Goal: Connect with others: Connect with others

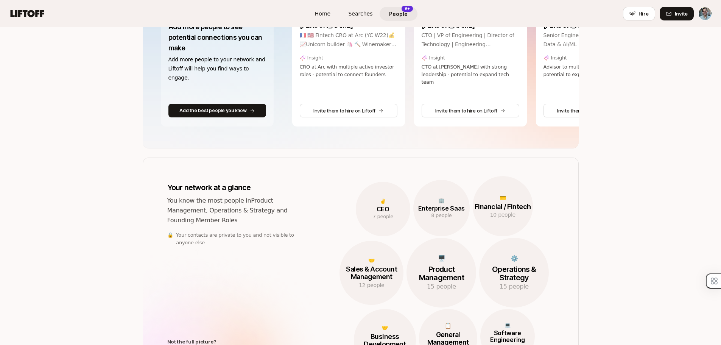
scroll to position [76, 0]
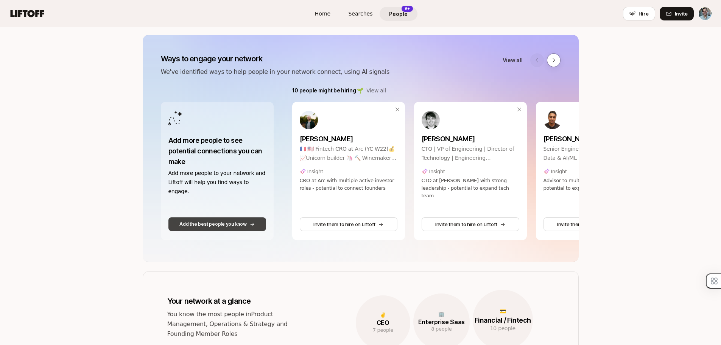
click at [235, 219] on button "Add the best people you know" at bounding box center [217, 224] width 98 height 14
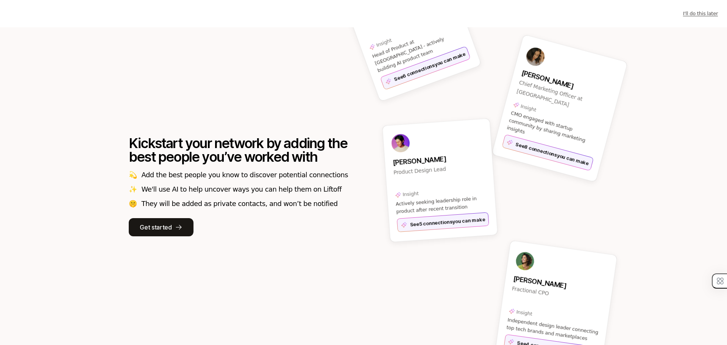
click at [156, 217] on div "Kickstart your network by adding the best people you’ve worked with 💫 Add the b…" at bounding box center [238, 186] width 219 height 100
click at [156, 219] on button "Get started" at bounding box center [161, 227] width 65 height 18
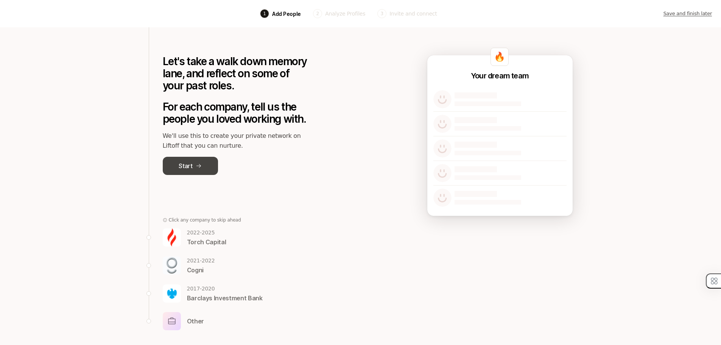
scroll to position [3, 0]
click at [187, 162] on p "Start" at bounding box center [186, 165] width 14 height 10
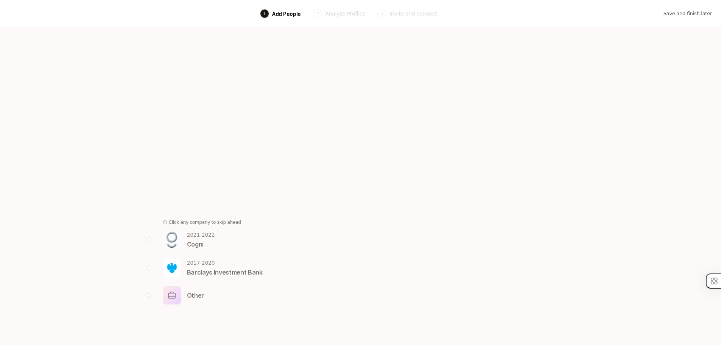
scroll to position [0, 0]
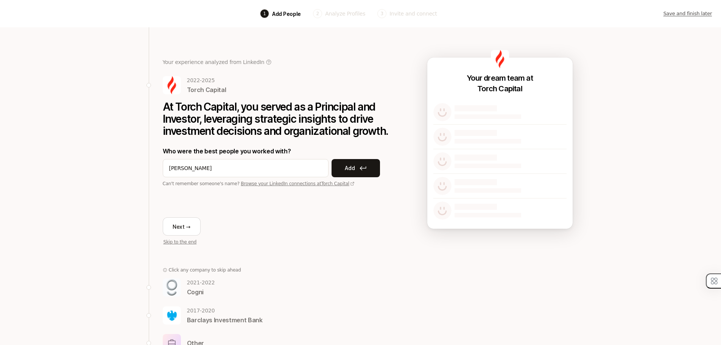
type input "Chris Harper"
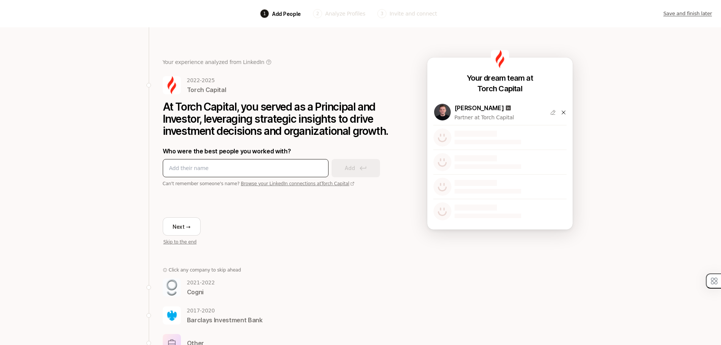
click at [249, 173] on div at bounding box center [246, 168] width 166 height 18
click at [227, 166] on input at bounding box center [245, 167] width 153 height 9
type input "[PERSON_NAME]"
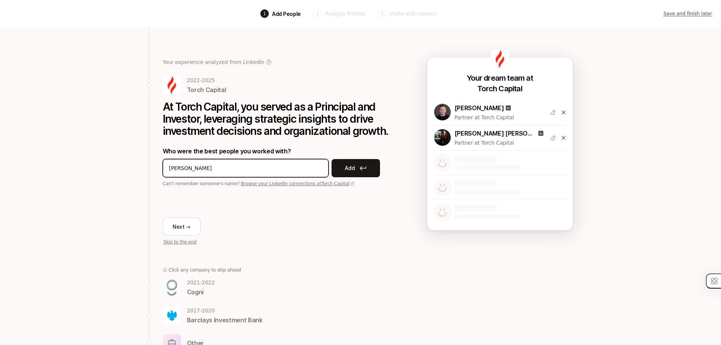
type input "Sam jones"
type input "jon keidan"
type input "allie molner"
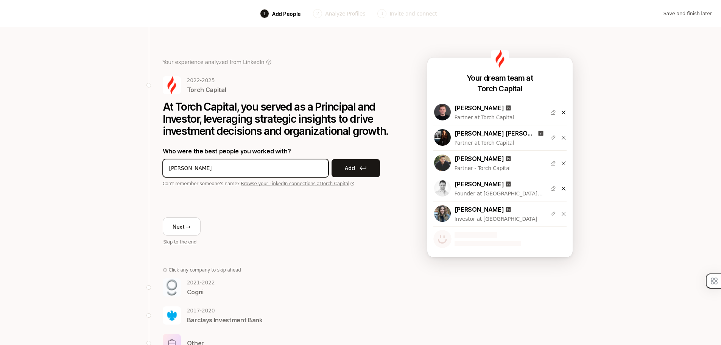
type input "Josh beinhacker"
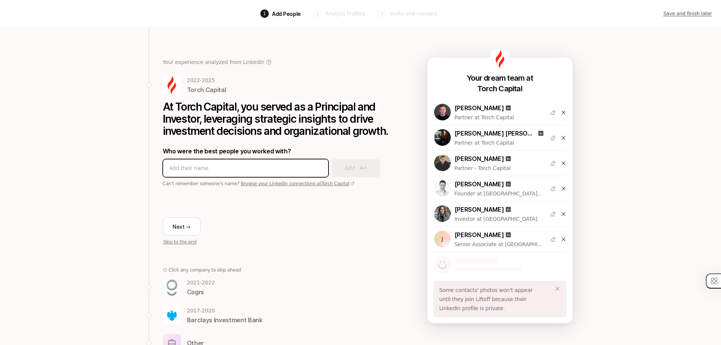
scroll to position [22, 0]
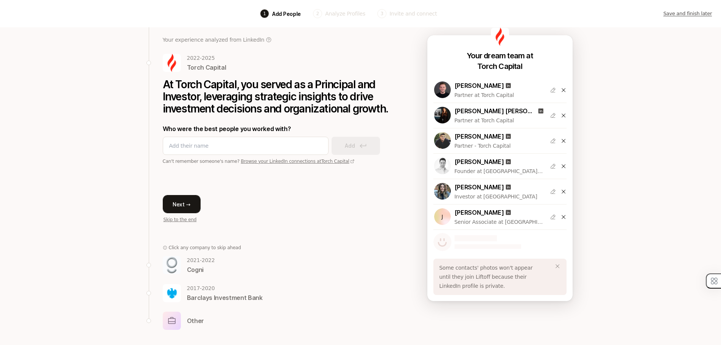
click at [181, 202] on button "Next →" at bounding box center [182, 204] width 38 height 18
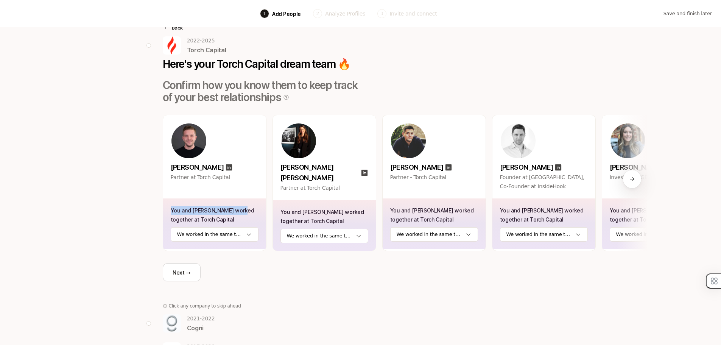
drag, startPoint x: 266, startPoint y: 209, endPoint x: 126, endPoint y: 210, distance: 139.3
click at [126, 210] on div "Back 1 Add People 2 Analyze Profiles 3 Invite and connect Save and finish later…" at bounding box center [360, 190] width 721 height 425
click at [632, 184] on div at bounding box center [632, 179] width 18 height 18
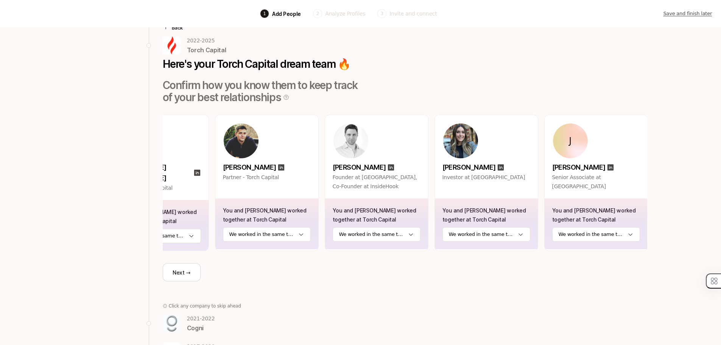
scroll to position [0, 168]
click at [187, 276] on button "Next →" at bounding box center [182, 272] width 38 height 18
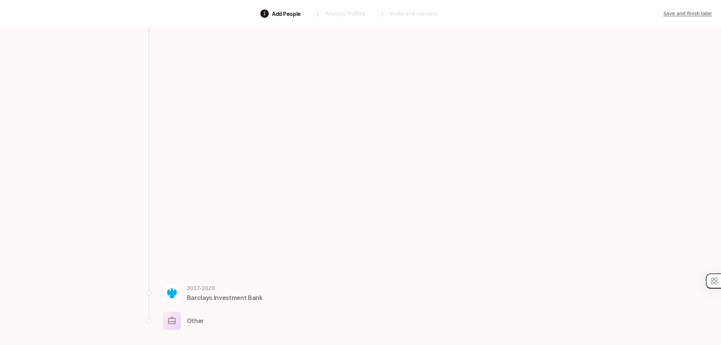
scroll to position [0, 0]
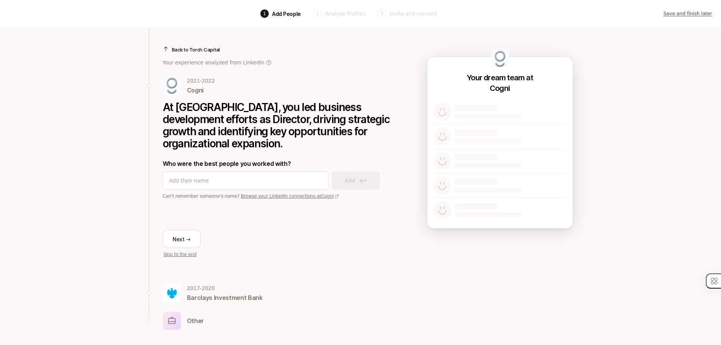
click at [193, 48] on p "Back to Torch Capital" at bounding box center [196, 50] width 48 height 8
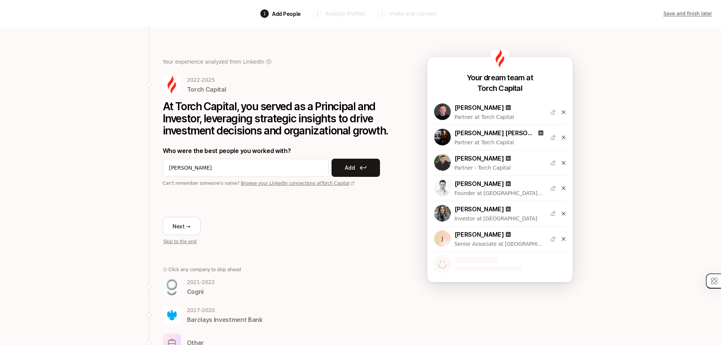
type input "[PERSON_NAME]"
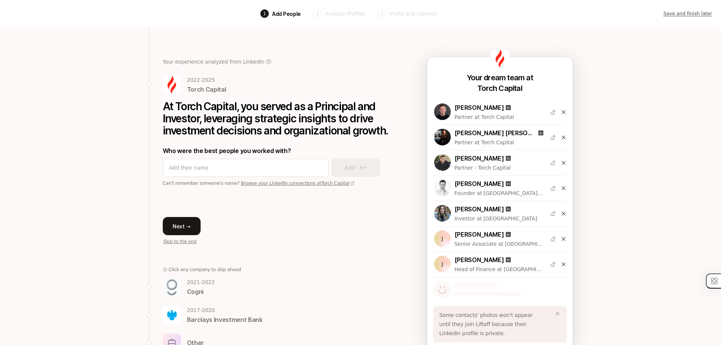
click at [184, 230] on button "Next →" at bounding box center [182, 226] width 38 height 18
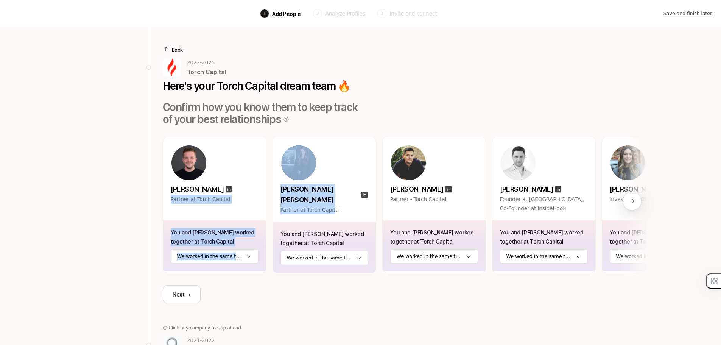
drag, startPoint x: 332, startPoint y: 217, endPoint x: 152, endPoint y: 215, distance: 180.1
click at [152, 215] on div "Back 2022 - 2025 Torch Capital Here's your Torch Capital dream team 🔥 Confirm h…" at bounding box center [401, 226] width 504 height 398
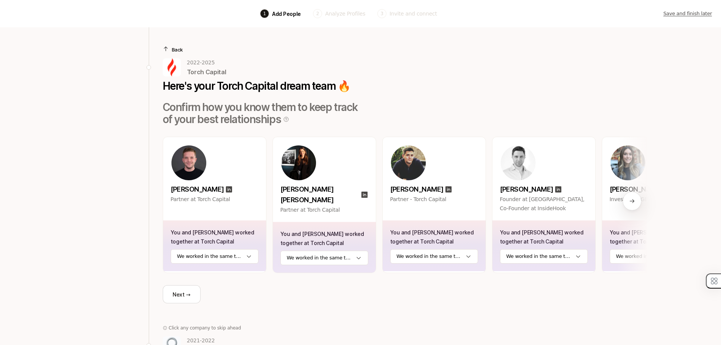
click at [629, 197] on div at bounding box center [632, 201] width 18 height 18
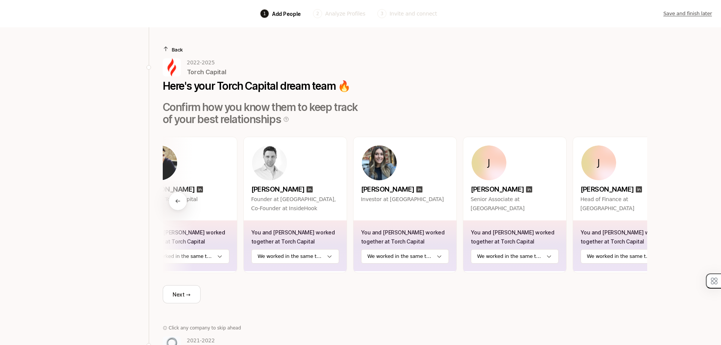
scroll to position [0, 278]
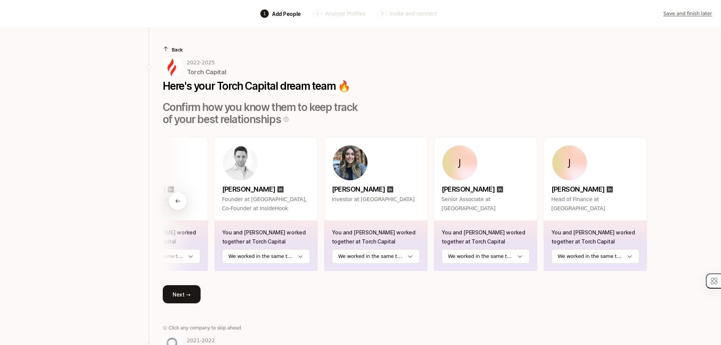
click at [192, 299] on button "Next →" at bounding box center [182, 294] width 38 height 18
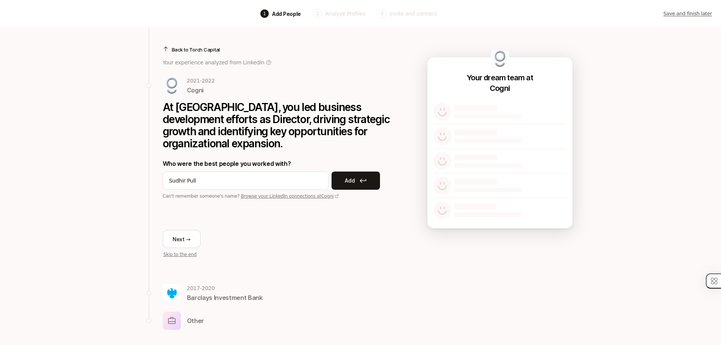
type input "[PERSON_NAME]"
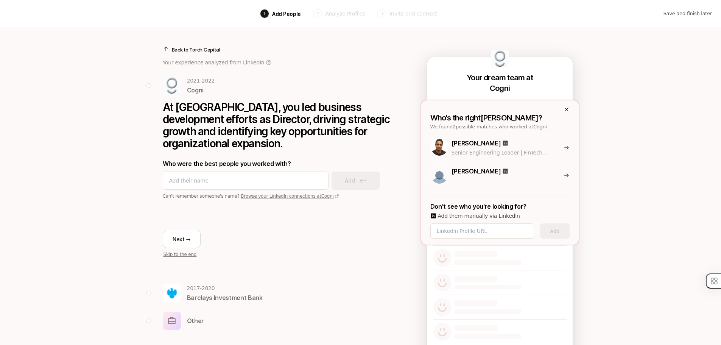
click at [475, 142] on p "[PERSON_NAME]" at bounding box center [476, 143] width 50 height 10
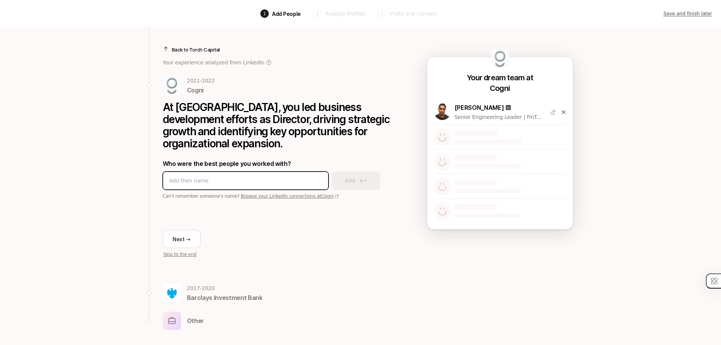
click at [214, 182] on input at bounding box center [245, 180] width 153 height 9
type input "[PERSON_NAME]"
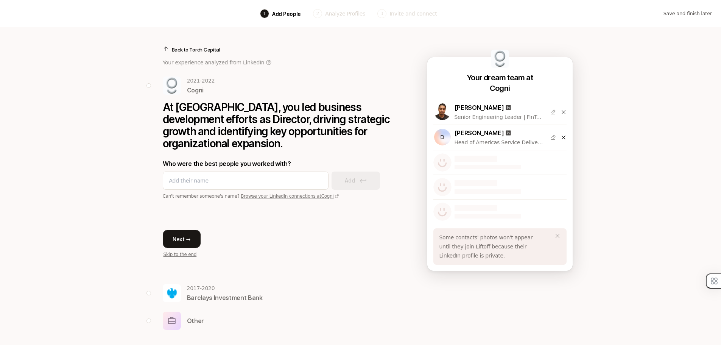
click at [184, 241] on button "Next →" at bounding box center [182, 239] width 38 height 18
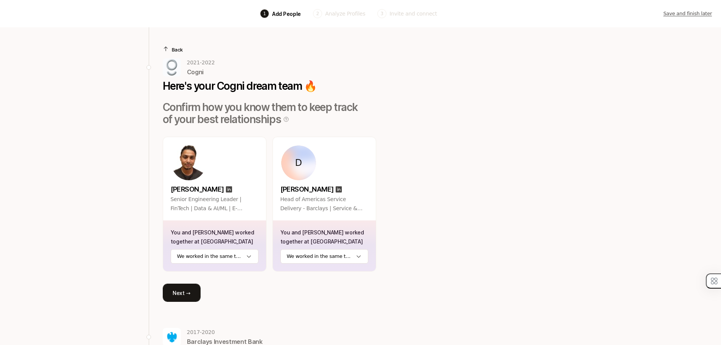
click at [188, 288] on button "Next →" at bounding box center [182, 292] width 38 height 18
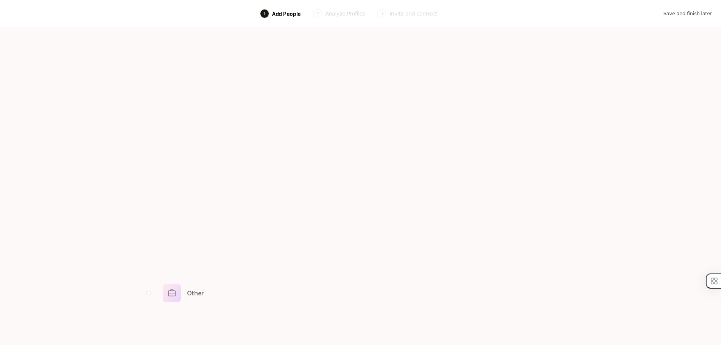
scroll to position [0, 0]
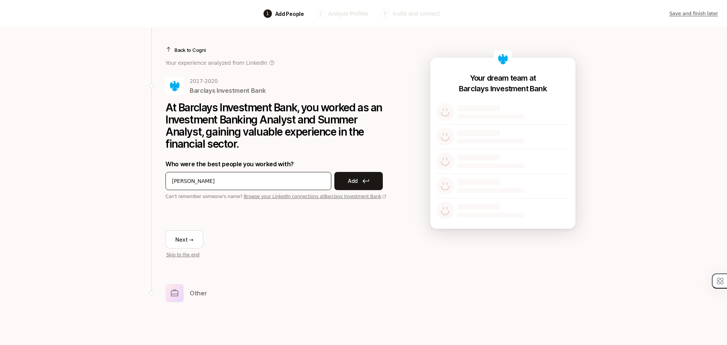
type input "[PERSON_NAME]"
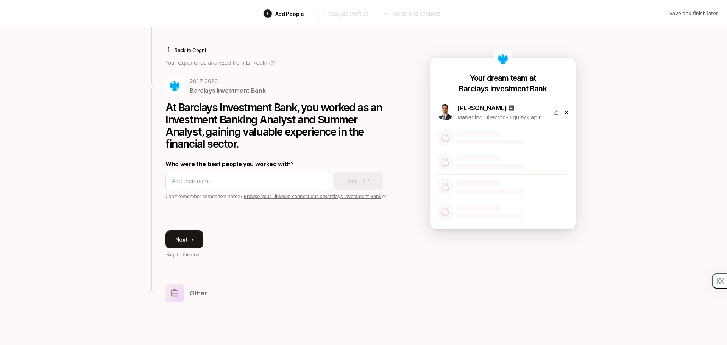
click at [185, 234] on button "Next →" at bounding box center [184, 239] width 38 height 18
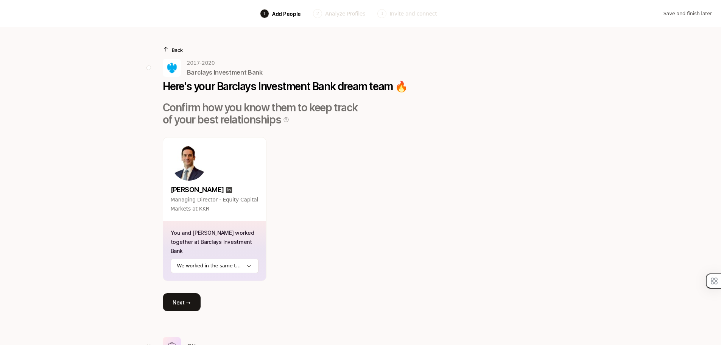
click at [185, 293] on button "Next →" at bounding box center [182, 302] width 38 height 18
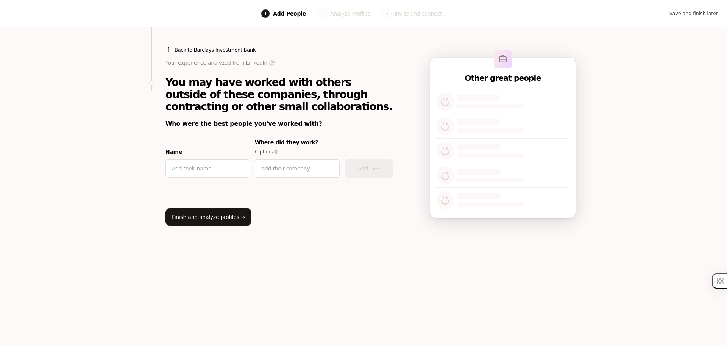
click at [226, 212] on button "Finish and analyze profiles →" at bounding box center [208, 217] width 86 height 18
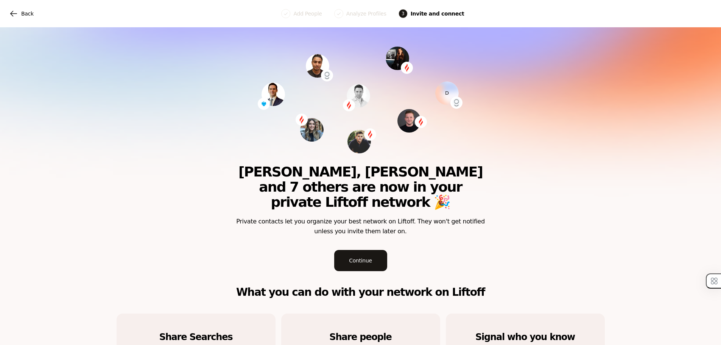
scroll to position [76, 0]
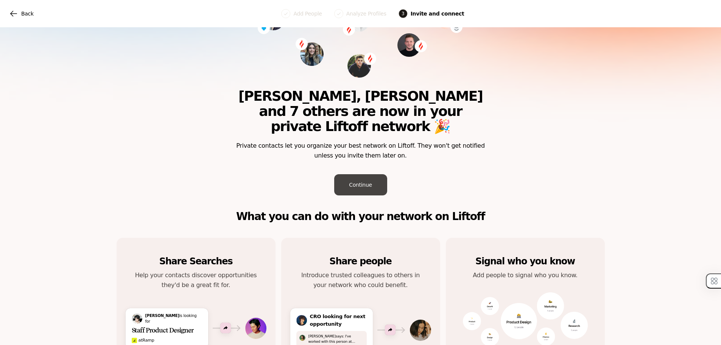
click at [368, 175] on button "Continue" at bounding box center [360, 184] width 53 height 21
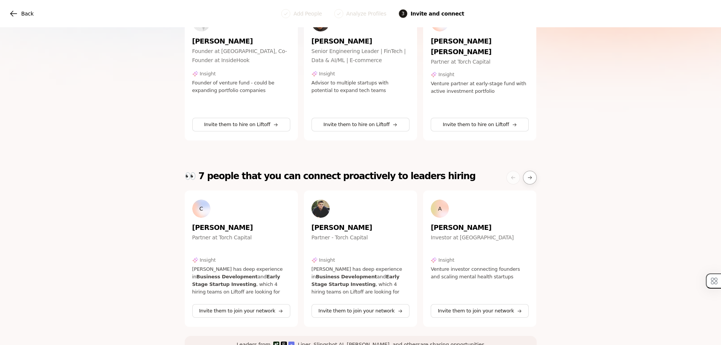
scroll to position [179, 0]
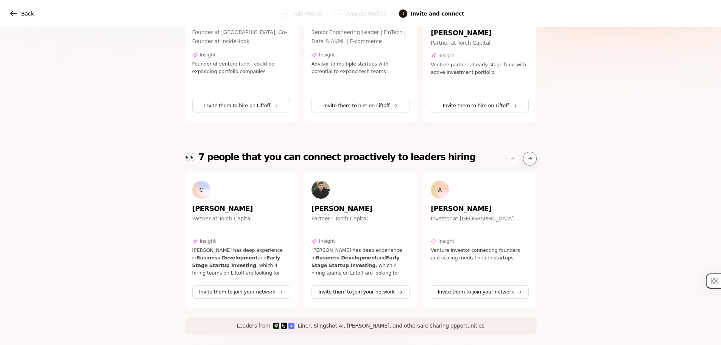
click at [530, 152] on button at bounding box center [530, 159] width 14 height 14
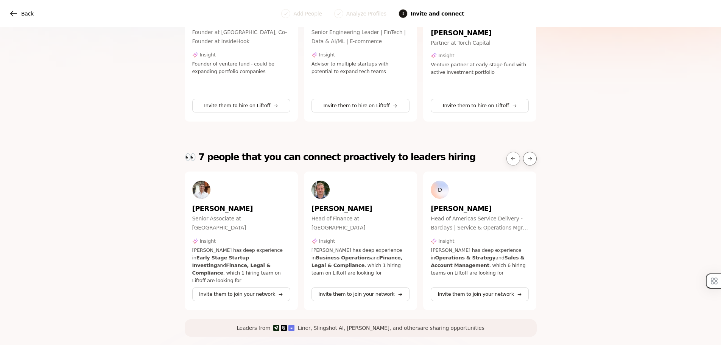
click at [525, 153] on button at bounding box center [530, 159] width 14 height 14
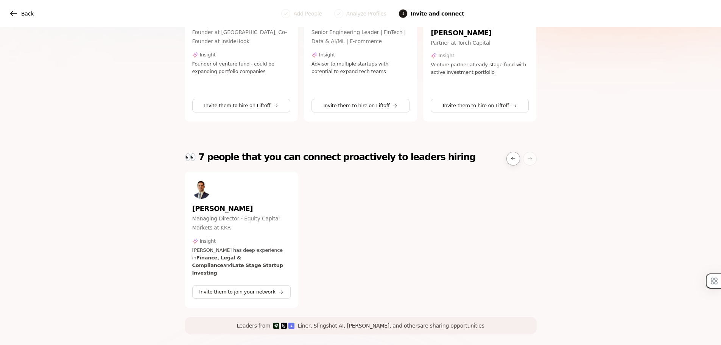
click at [505, 153] on div "👀 7 people that you can connect proactively to leaders hiring" at bounding box center [361, 159] width 352 height 14
click at [508, 152] on button at bounding box center [513, 159] width 14 height 14
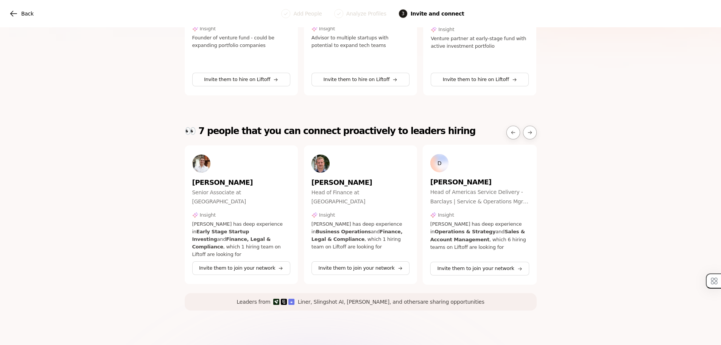
scroll to position [216, 0]
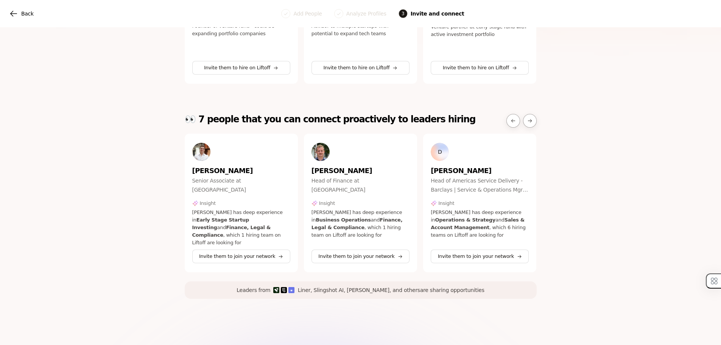
click at [334, 285] on p "Leaders from Liner, Slingshot AI, Fay, and others are sharing opportunities" at bounding box center [360, 289] width 247 height 9
click at [350, 285] on p "Leaders from Liner, Slingshot AI, Fay, and others are sharing opportunities" at bounding box center [360, 289] width 247 height 9
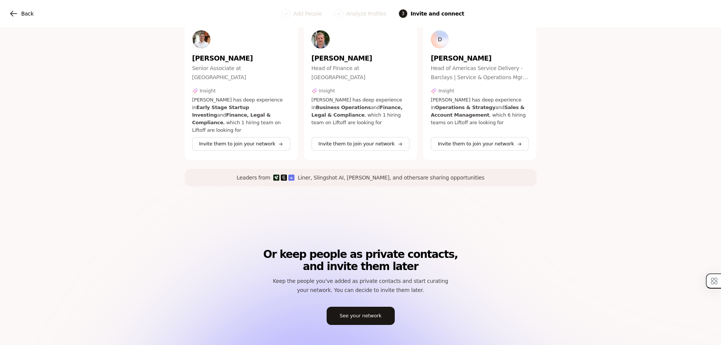
scroll to position [346, 0]
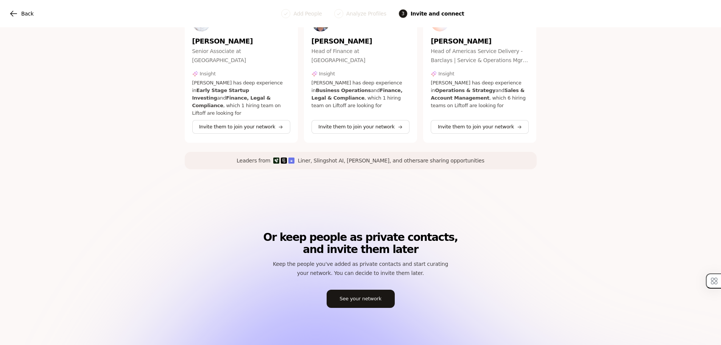
drag, startPoint x: 286, startPoint y: 221, endPoint x: 295, endPoint y: 221, distance: 8.7
click at [292, 231] on p "Or keep people as private contacts, and invite them later" at bounding box center [360, 243] width 195 height 24
click at [347, 231] on p "Or keep people as private contacts, and invite them later" at bounding box center [360, 243] width 195 height 24
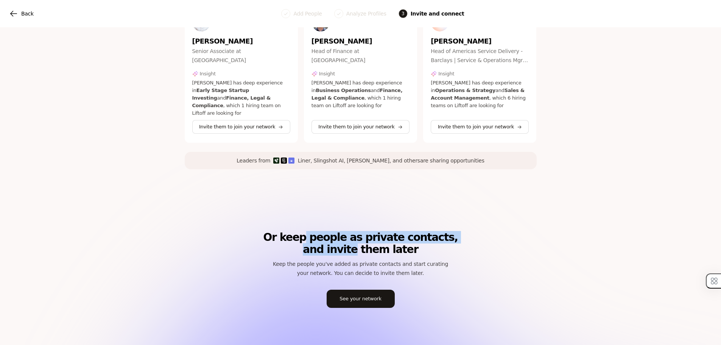
drag, startPoint x: 314, startPoint y: 231, endPoint x: 358, endPoint y: 242, distance: 45.0
click at [358, 242] on p "Or keep people as private contacts, and invite them later" at bounding box center [360, 243] width 195 height 24
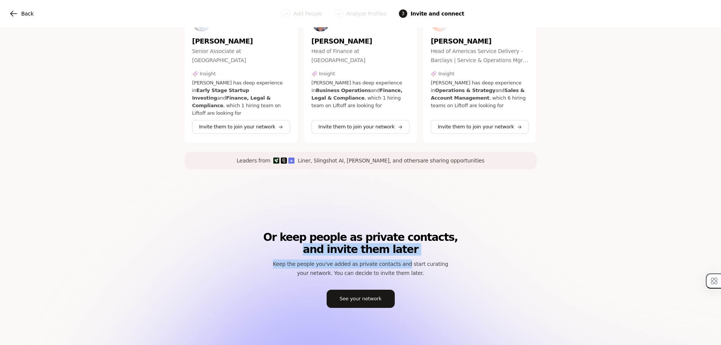
drag, startPoint x: 258, startPoint y: 245, endPoint x: 416, endPoint y: 257, distance: 158.6
click at [416, 257] on div "Or keep people as private contacts, and invite them later Keep the people you'v…" at bounding box center [361, 269] width 352 height 76
click at [416, 259] on p "Keep the people you've added as private contacts and start curating your networ…" at bounding box center [360, 268] width 195 height 18
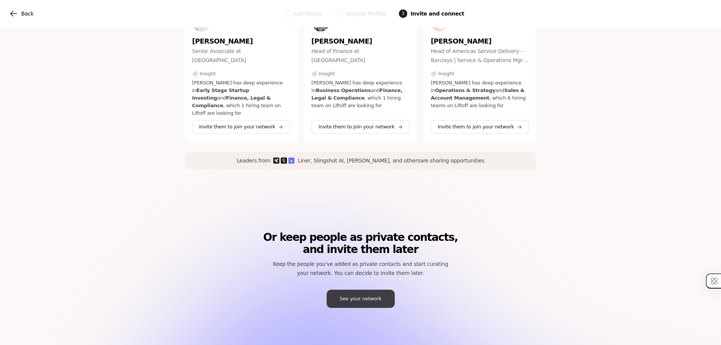
click at [345, 289] on button "See your network" at bounding box center [361, 298] width 68 height 18
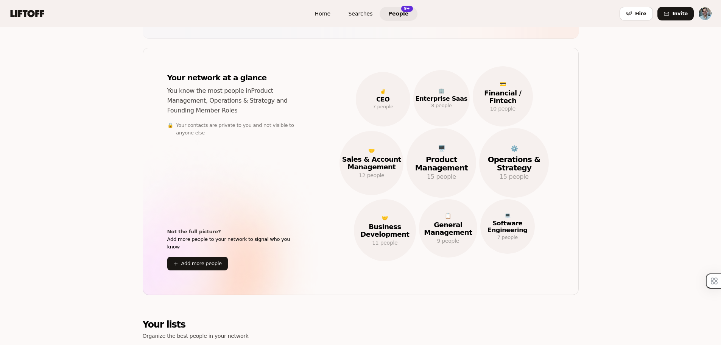
scroll to position [76, 0]
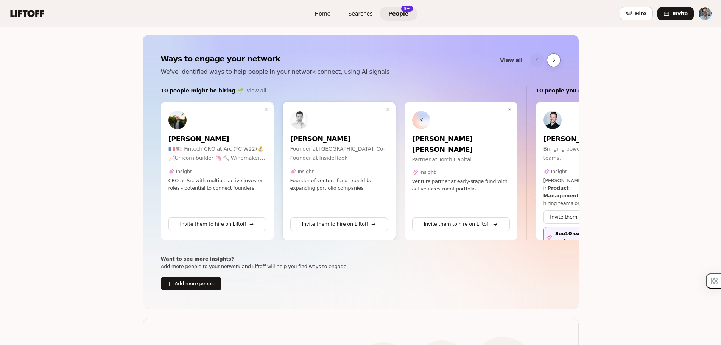
drag, startPoint x: 353, startPoint y: 161, endPoint x: 317, endPoint y: 160, distance: 36.3
click at [317, 160] on p "Founder at [GEOGRAPHIC_DATA], Co-Founder at InsideHook" at bounding box center [339, 153] width 98 height 18
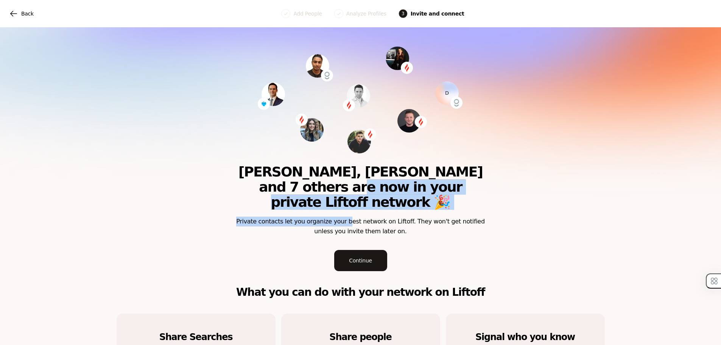
drag, startPoint x: 263, startPoint y: 197, endPoint x: 353, endPoint y: 210, distance: 91.0
click at [353, 210] on div "D Drew, Sudhir, Allie and 7 others are now in your private Liftoff network 🎉 Pr…" at bounding box center [361, 269] width 250 height 447
click at [353, 216] on p "Private contacts let you organize your best network on Liftoff. They won't get …" at bounding box center [361, 226] width 250 height 20
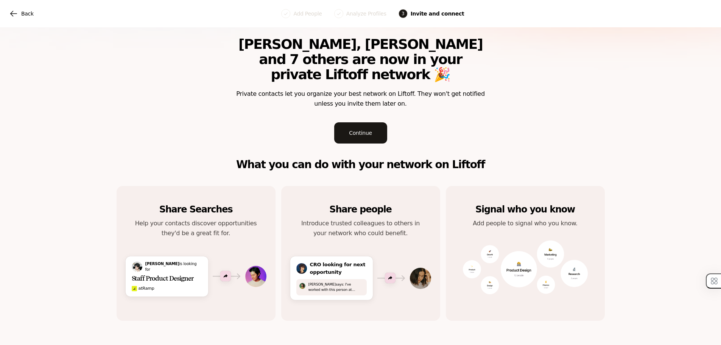
scroll to position [134, 0]
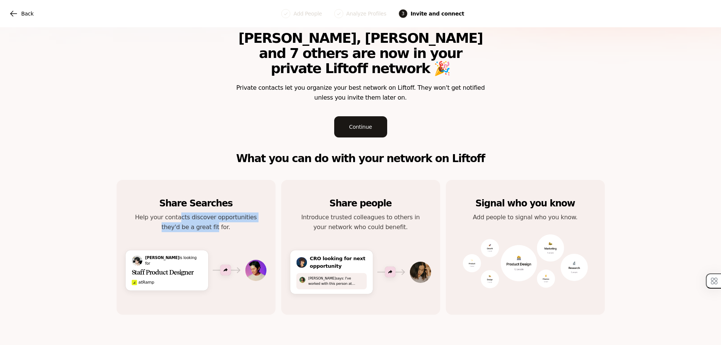
drag, startPoint x: 181, startPoint y: 203, endPoint x: 218, endPoint y: 209, distance: 37.3
click at [218, 212] on p "Help your contacts discover opportunities they'd be a great fit for." at bounding box center [196, 222] width 129 height 20
click at [224, 212] on p "Help your contacts discover opportunities they'd be a great fit for." at bounding box center [196, 222] width 129 height 20
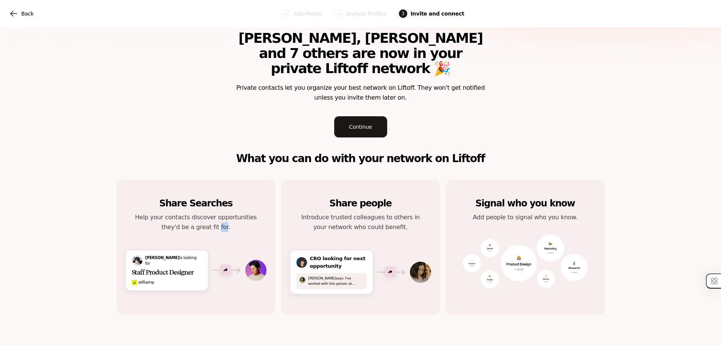
click at [224, 212] on p "Help your contacts discover opportunities they'd be a great fit for." at bounding box center [196, 222] width 129 height 20
click at [322, 212] on p "Introduce trusted colleagues to others in your network who could benefit." at bounding box center [360, 222] width 129 height 20
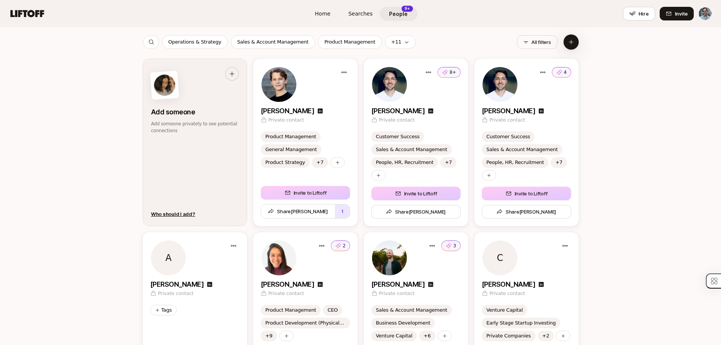
scroll to position [946, 0]
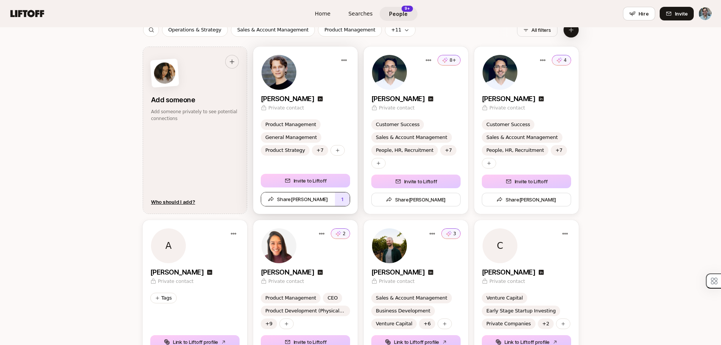
click at [349, 202] on button "1" at bounding box center [342, 199] width 15 height 14
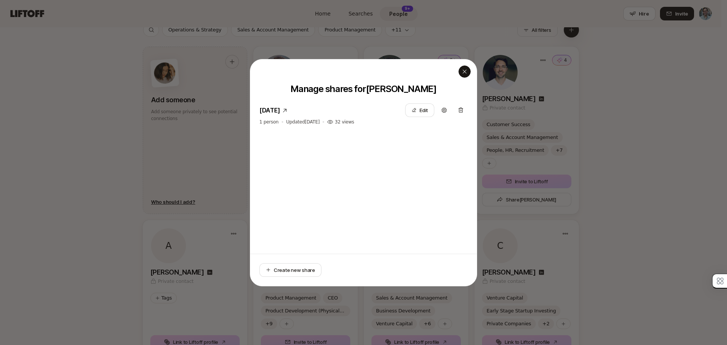
click at [464, 71] on icon "button" at bounding box center [464, 71] width 4 height 4
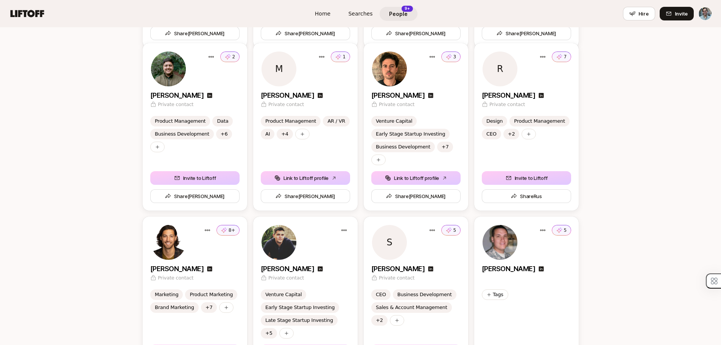
scroll to position [1816, 0]
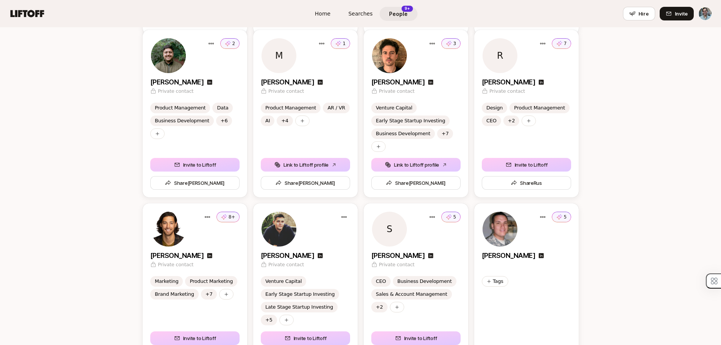
click at [356, 15] on span "Searches" at bounding box center [360, 14] width 24 height 8
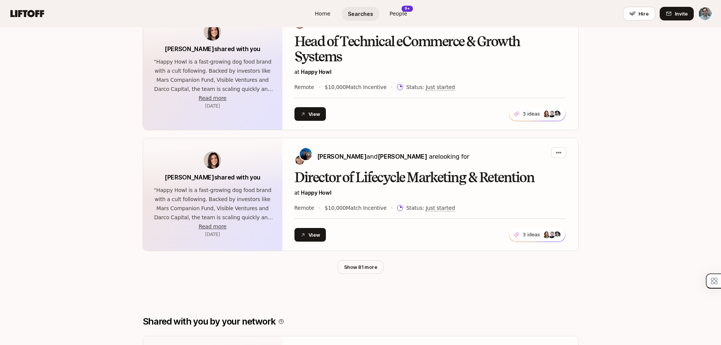
scroll to position [378, 0]
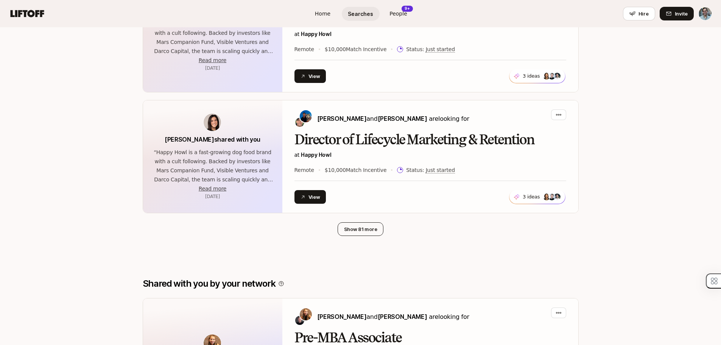
click at [359, 228] on button "Show 81 more" at bounding box center [361, 229] width 46 height 14
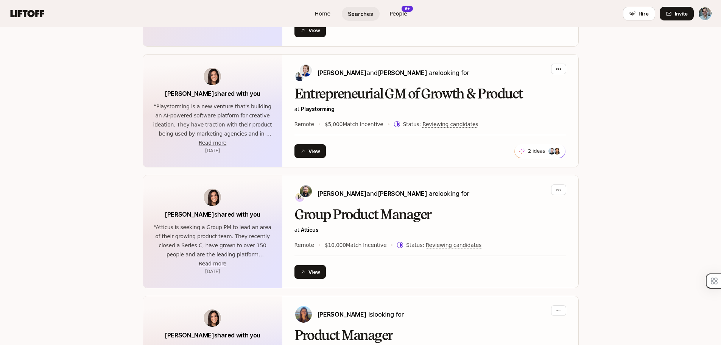
scroll to position [2657, 0]
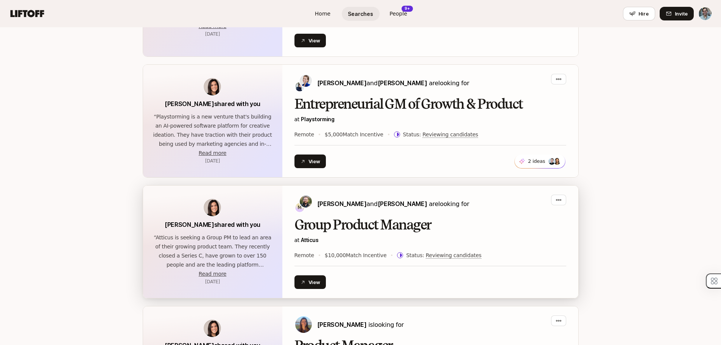
click at [204, 234] on p "“ Atticus is seeking a Group PM to lead an area of their growing product team. …" at bounding box center [212, 251] width 121 height 36
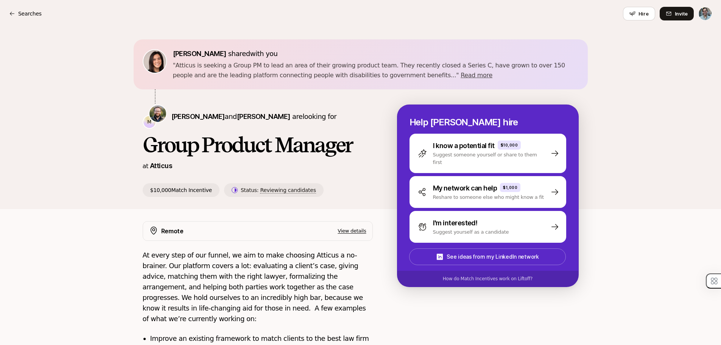
click at [153, 263] on p "At every step of our funnel, we aim to make choosing Atticus a no-brainer. Our …" at bounding box center [258, 287] width 230 height 74
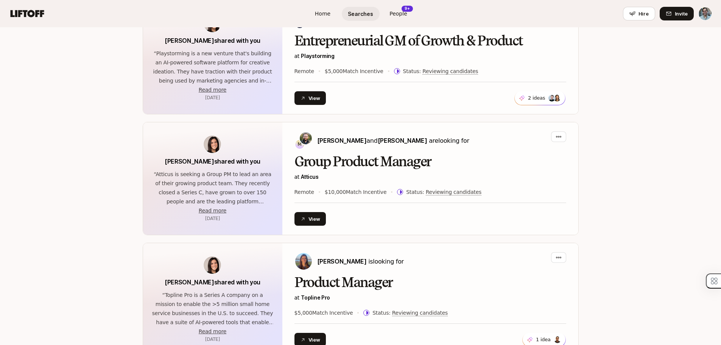
scroll to position [2728, 0]
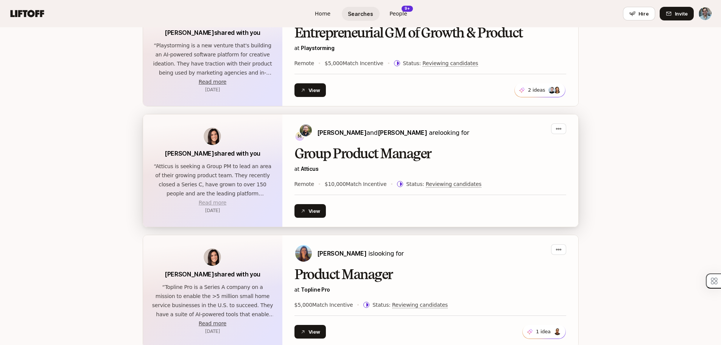
click at [201, 199] on span "Read more" at bounding box center [213, 202] width 28 height 6
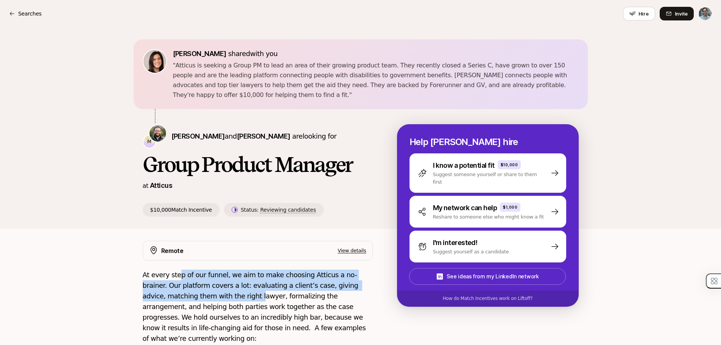
drag, startPoint x: 178, startPoint y: 279, endPoint x: 201, endPoint y: 296, distance: 28.3
click at [201, 296] on p "At every step of our funnel, we aim to make choosing Atticus a no-brainer. Our …" at bounding box center [258, 306] width 230 height 74
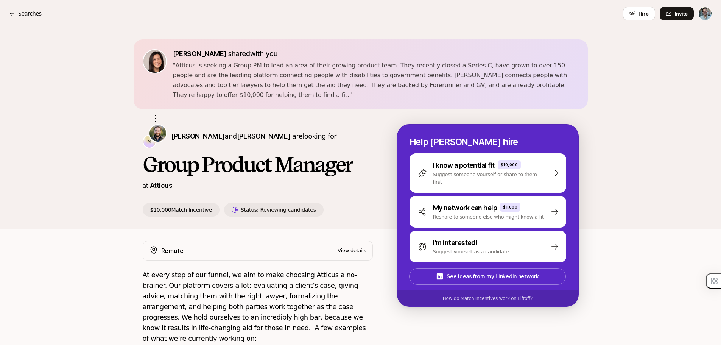
click at [27, 18] on div "Searches Hire Invite" at bounding box center [360, 14] width 703 height 14
click at [27, 14] on p "Searches" at bounding box center [29, 13] width 23 height 9
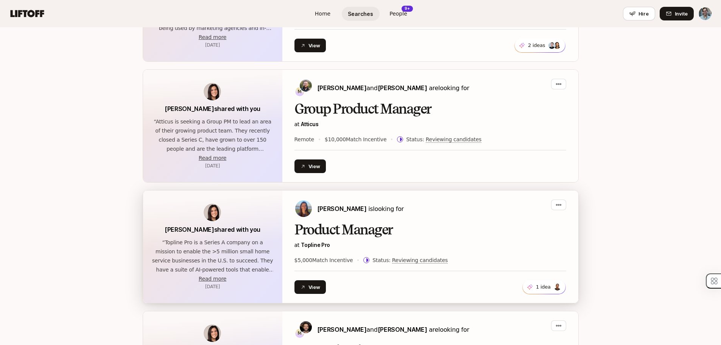
scroll to position [2912, 0]
